Goal: Go to known website: Access a specific website the user already knows

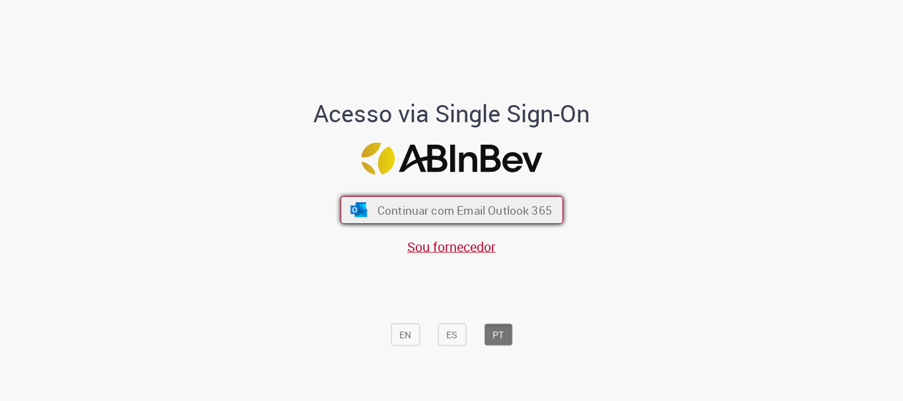
click at [447, 212] on span "Continuar com Email Outlook 365" at bounding box center [464, 210] width 174 height 15
